Goal: Browse casually

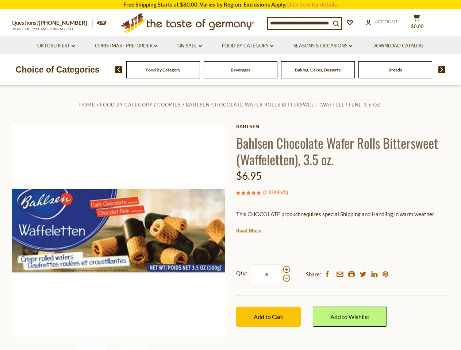
click at [230, 175] on div "Home Food By Category Cookies Bahlsen Chocolate Wafer Rolls Bittersweet (Waffel…" at bounding box center [230, 240] width 449 height 281
click at [301, 23] on input at bounding box center [299, 23] width 63 height 10
click at [421, 23] on span "$0.00" at bounding box center [417, 26] width 13 height 6
click at [55, 46] on link "Oktoberfest dropdown_arrow" at bounding box center [56, 46] width 38 height 8
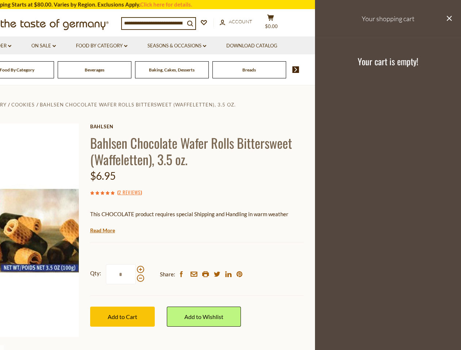
click at [190, 46] on link "Seasons & Occasions dropdown_arrow" at bounding box center [176, 46] width 59 height 8
click at [248, 46] on link "Download Catalog" at bounding box center [251, 46] width 51 height 8
click at [324, 46] on footer "Your cart is empty!" at bounding box center [388, 61] width 146 height 47
click at [54, 70] on div "Breads" at bounding box center [17, 69] width 74 height 17
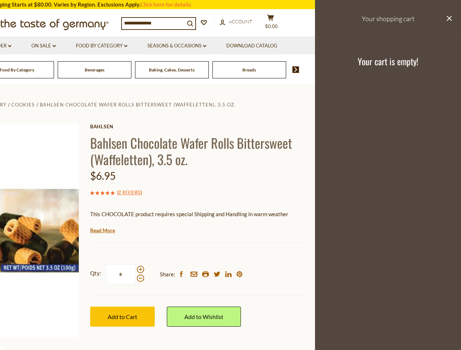
click at [54, 70] on div "Beverages" at bounding box center [17, 69] width 74 height 17
